Goal: Navigation & Orientation: Understand site structure

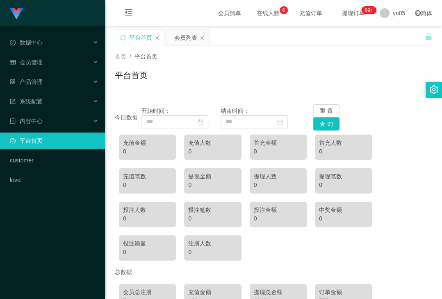
scroll to position [86, 0]
